Goal: Check status: Check status

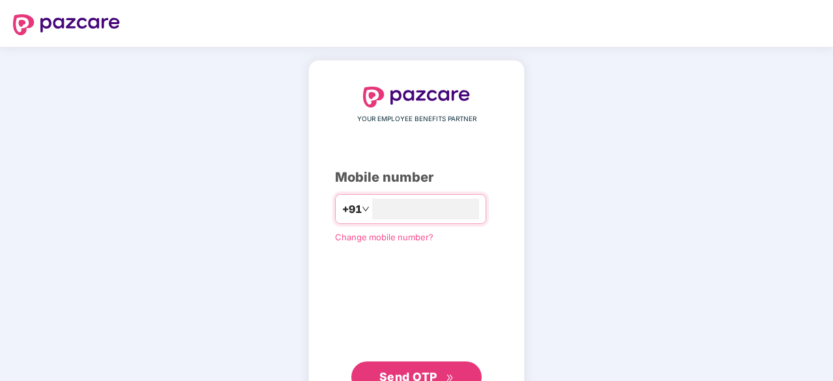
type input "**********"
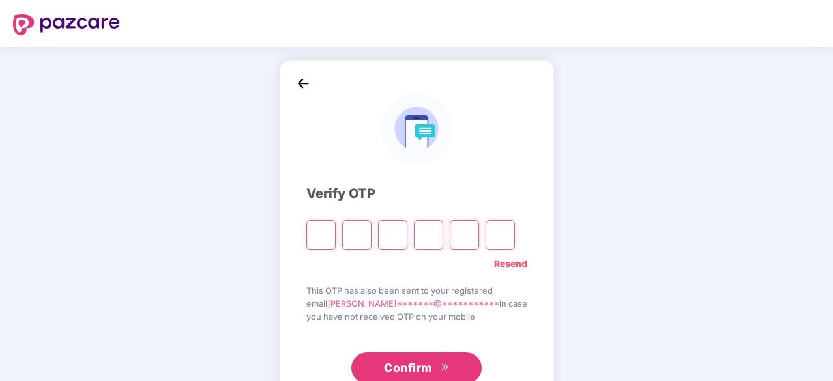
type input "*"
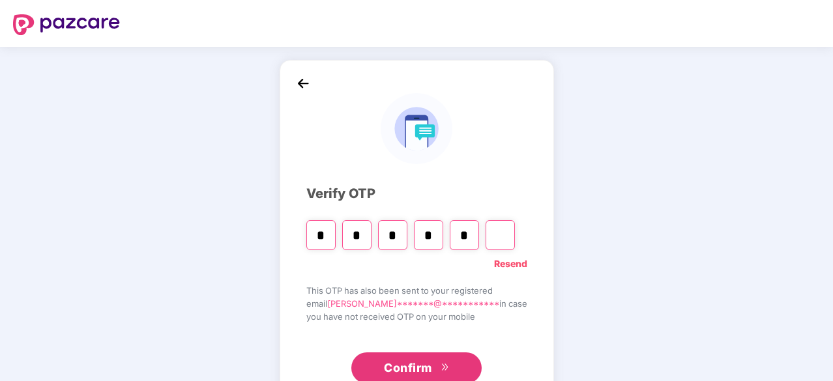
type input "*"
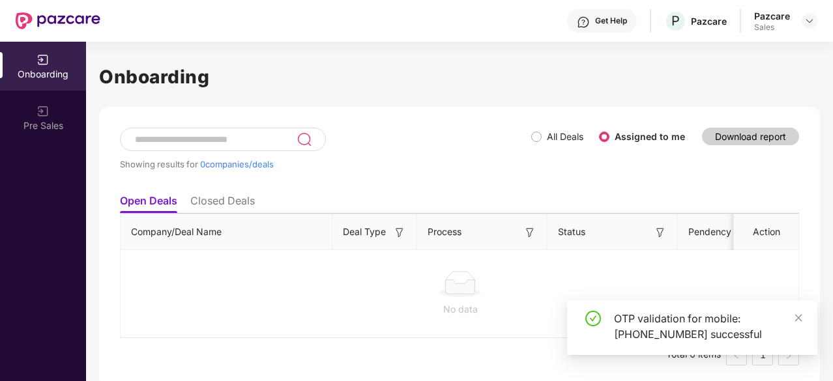
scroll to position [4, 0]
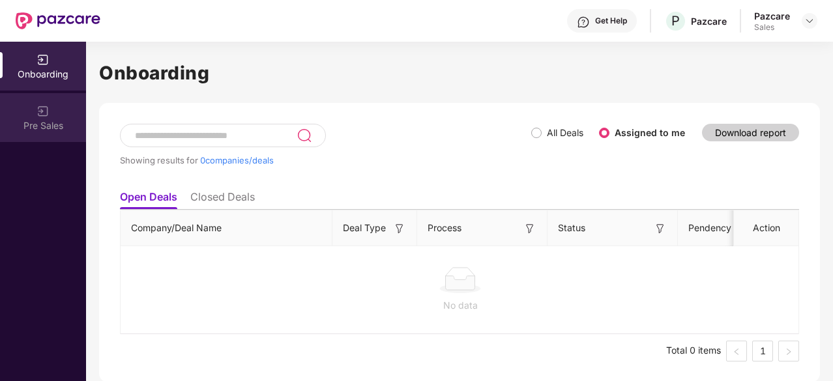
click at [40, 122] on div "Pre Sales" at bounding box center [43, 125] width 86 height 13
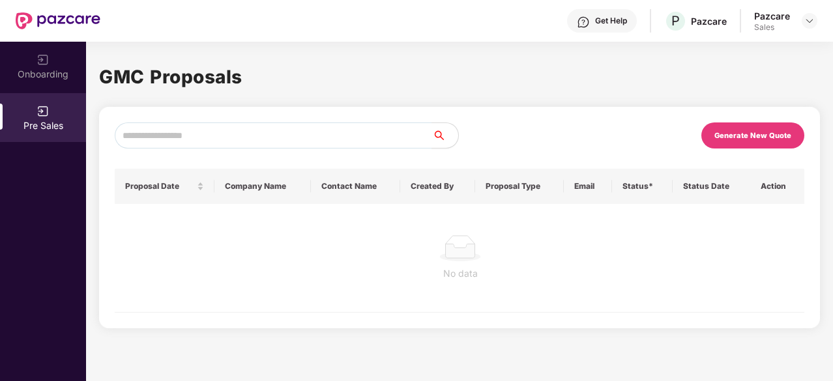
click at [54, 78] on div "Onboarding" at bounding box center [43, 74] width 86 height 13
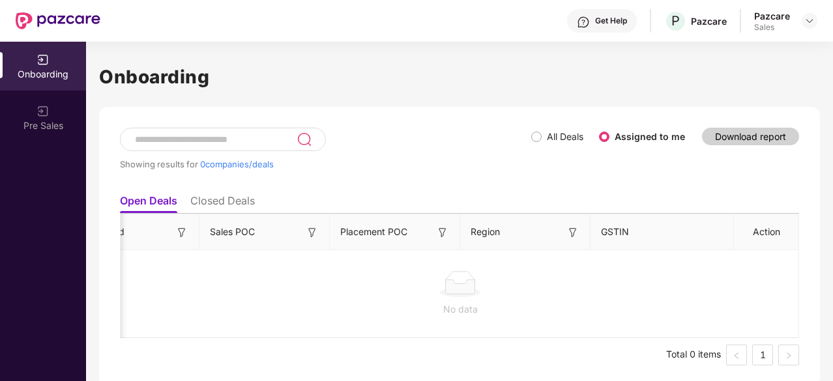
scroll to position [0, 1]
click at [68, 127] on div "Pre Sales" at bounding box center [43, 125] width 86 height 13
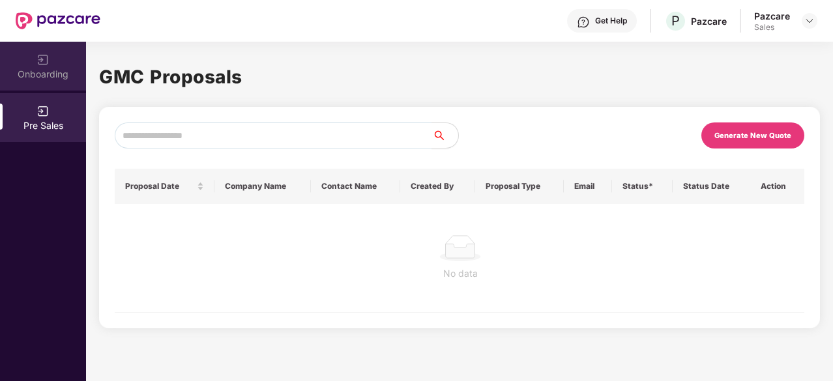
click at [45, 72] on div "Onboarding" at bounding box center [43, 74] width 86 height 13
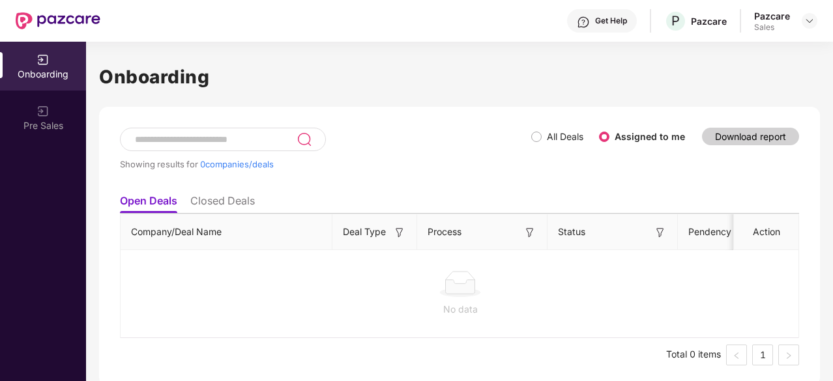
click at [547, 132] on label "All Deals" at bounding box center [565, 136] width 36 height 11
click at [234, 189] on ul "Open Deals Closed Deals" at bounding box center [459, 201] width 679 height 26
click at [233, 197] on li "Closed Deals" at bounding box center [222, 203] width 65 height 19
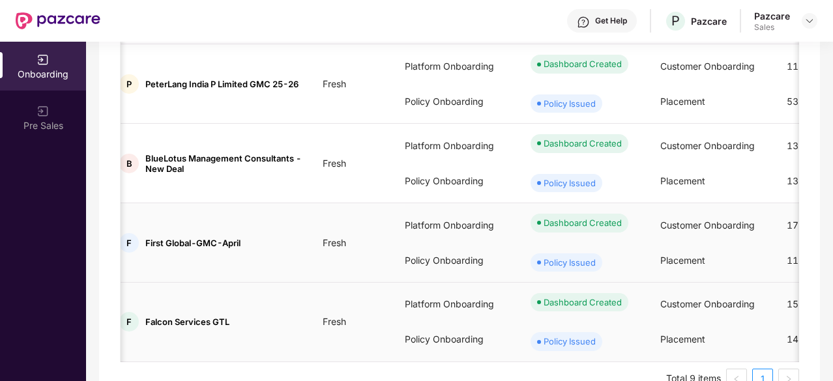
scroll to position [602, 0]
click at [231, 253] on div "F First Global-GMC-April" at bounding box center [210, 244] width 203 height 20
click at [215, 249] on span "First Global-GMC-April" at bounding box center [192, 243] width 95 height 10
click at [315, 249] on span "Fresh" at bounding box center [334, 243] width 44 height 11
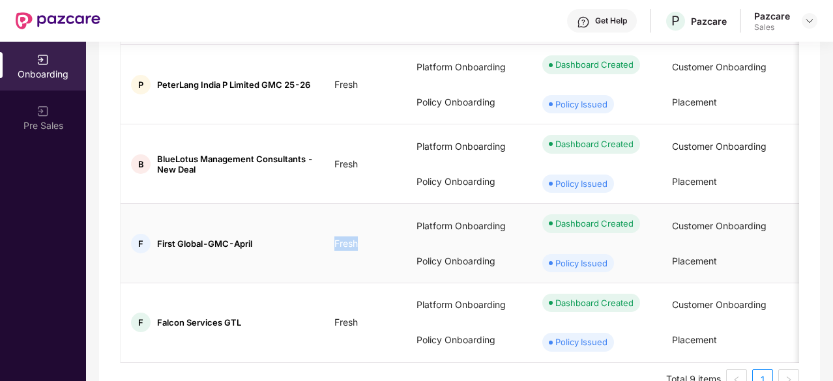
scroll to position [0, 0]
click at [363, 246] on td "Fresh" at bounding box center [365, 243] width 83 height 79
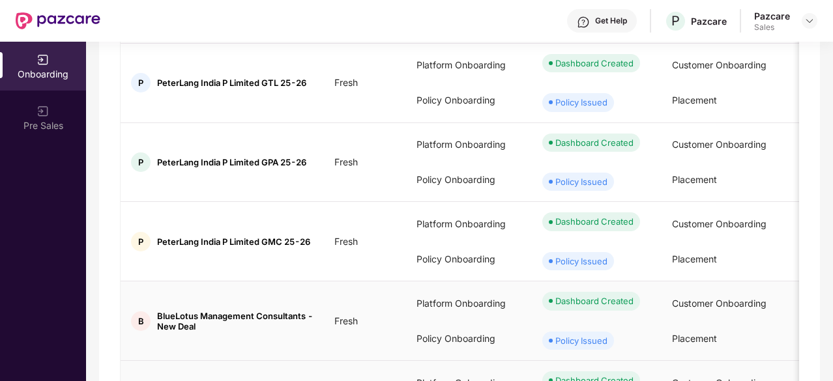
scroll to position [441, 0]
